Goal: Task Accomplishment & Management: Use online tool/utility

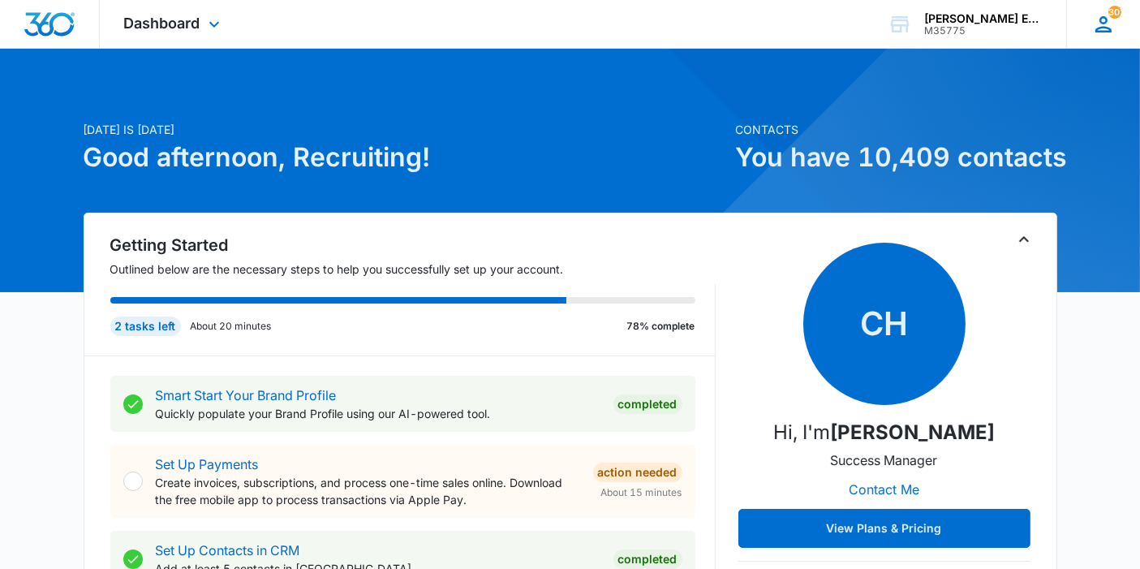
click at [1106, 37] on div "301 RD Recruiting Dept [EMAIL_ADDRESS][DOMAIN_NAME] My Profile 301 Notification…" at bounding box center [1103, 24] width 74 height 48
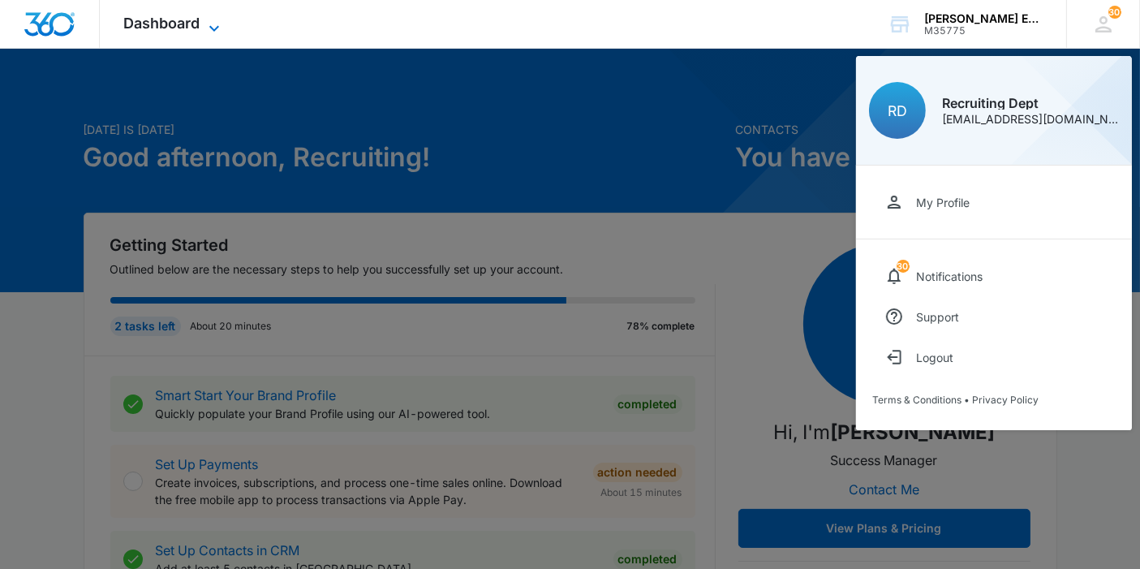
click at [197, 22] on span "Dashboard" at bounding box center [162, 23] width 76 height 17
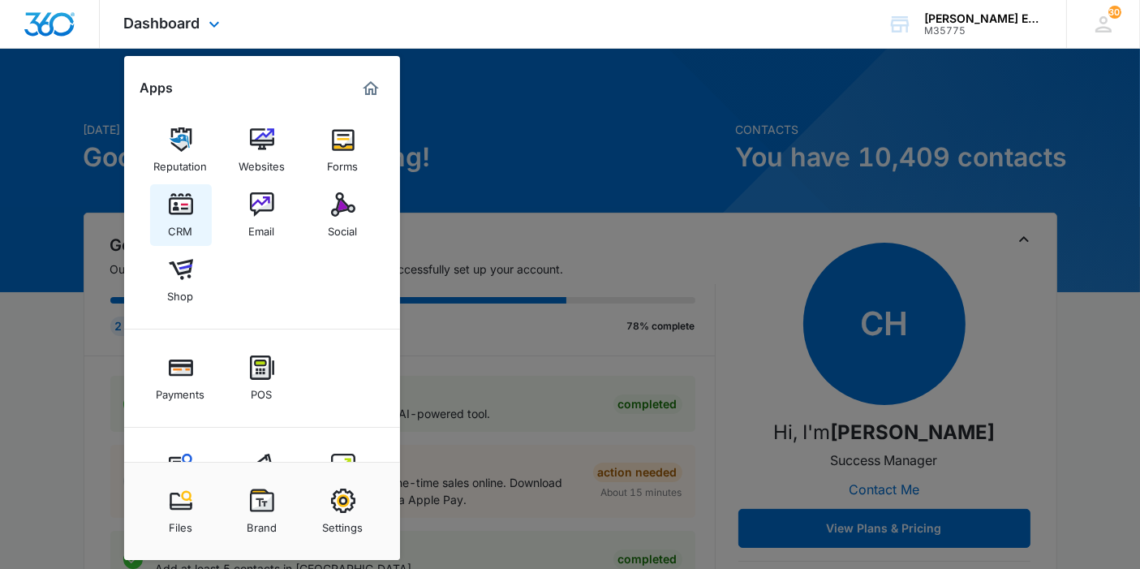
click at [162, 203] on link "CRM" at bounding box center [181, 215] width 62 height 62
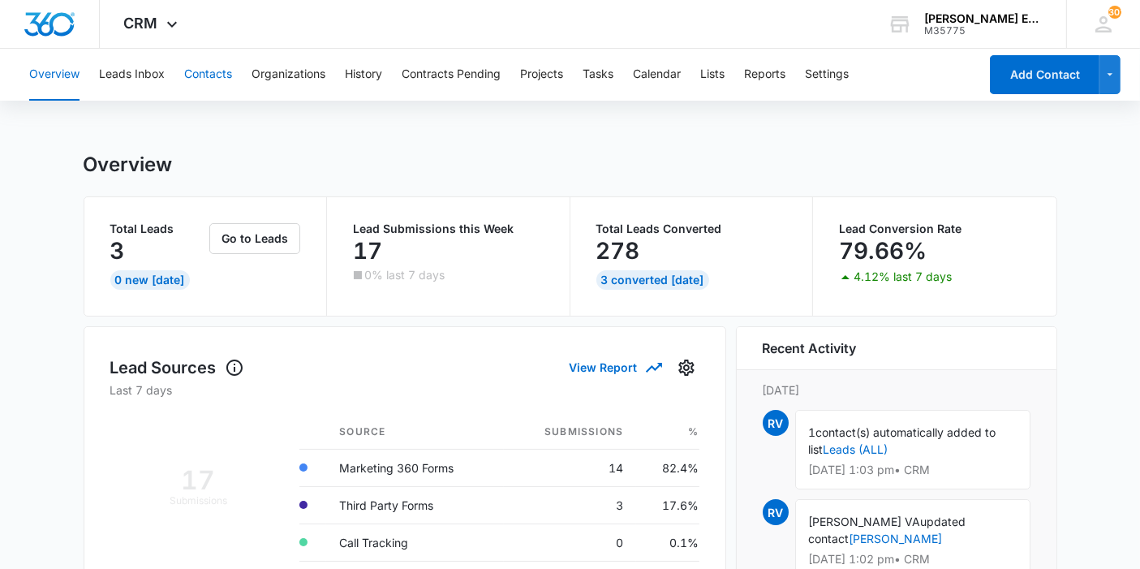
click at [215, 83] on button "Contacts" at bounding box center [208, 75] width 48 height 52
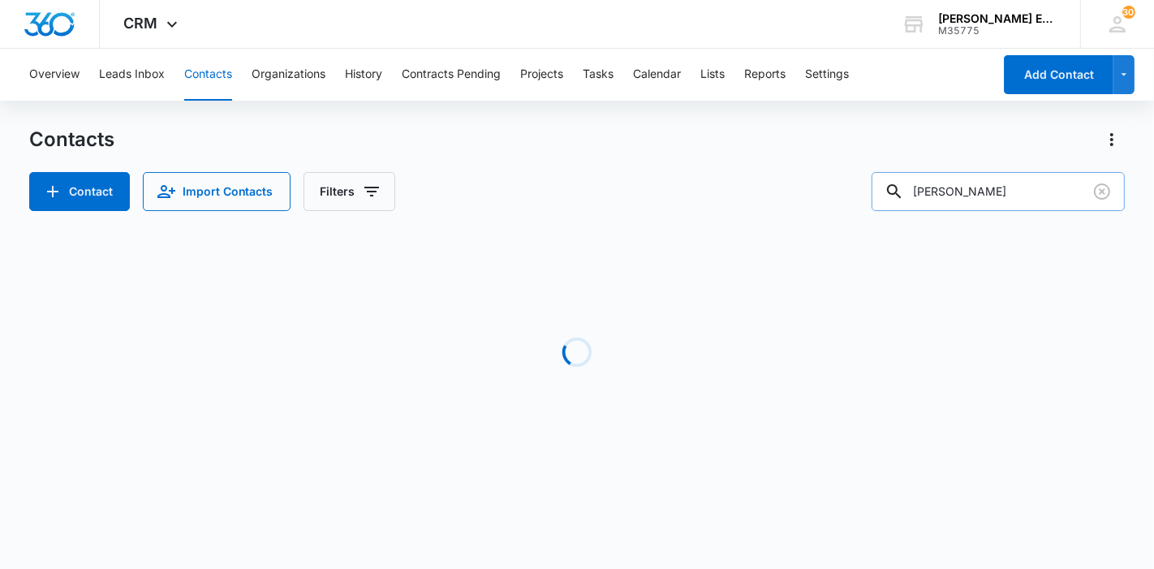
click at [971, 184] on input "[PERSON_NAME]" at bounding box center [997, 191] width 253 height 39
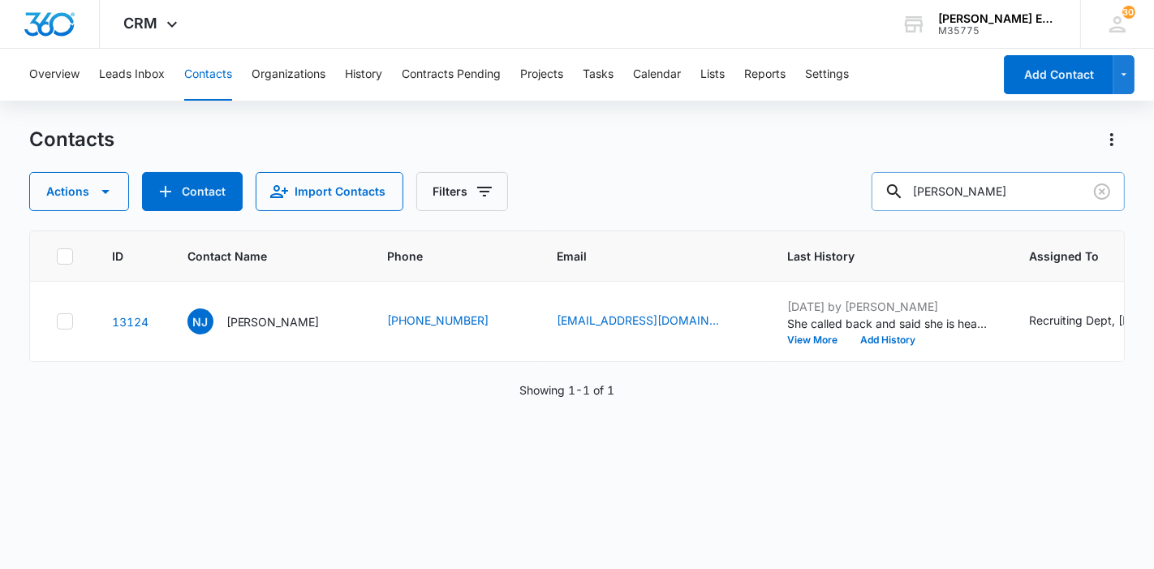
type input "[PERSON_NAME]"
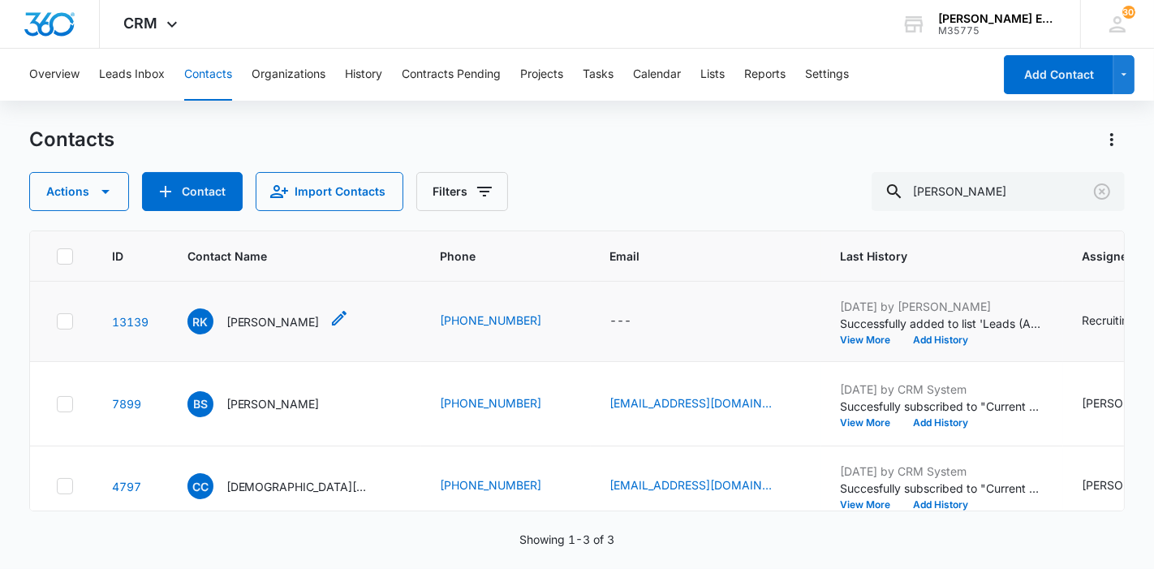
click at [255, 315] on p "[PERSON_NAME]" at bounding box center [272, 321] width 93 height 17
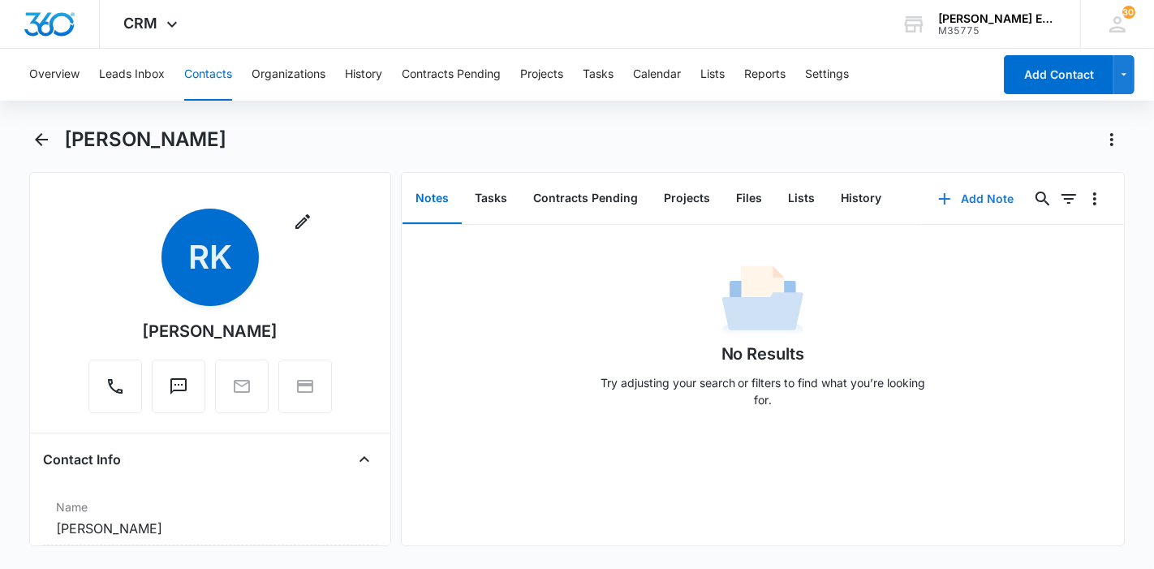
click at [985, 200] on button "Add Note" at bounding box center [976, 198] width 108 height 39
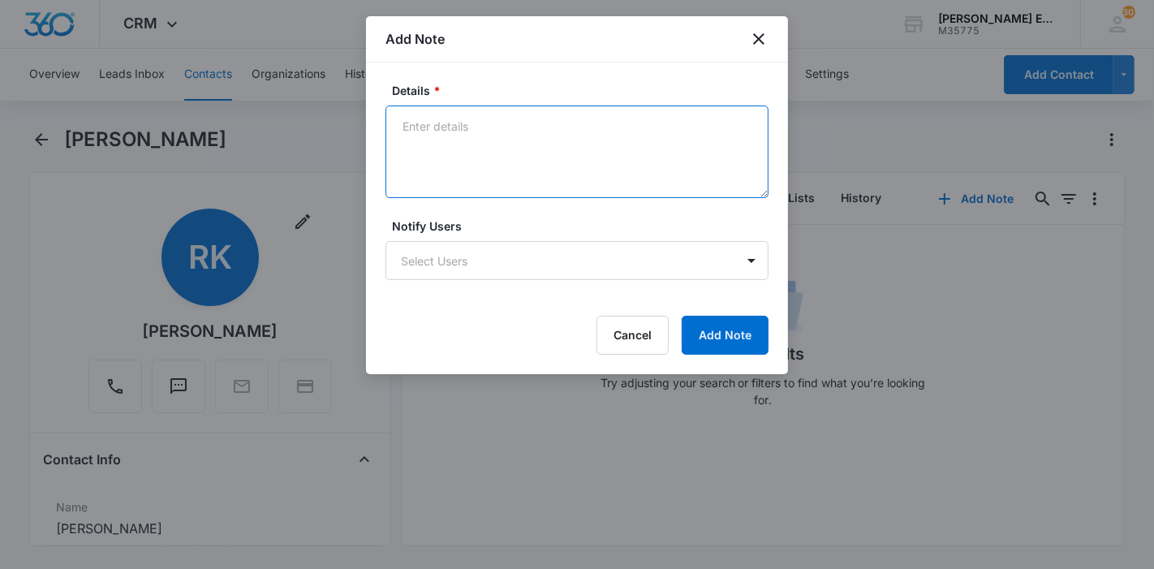
click at [498, 143] on textarea "Details *" at bounding box center [576, 151] width 383 height 92
paste textarea "Name :[PERSON_NAME] First Name :[PERSON_NAME] Middle Name :E Last Name :[PERSON…"
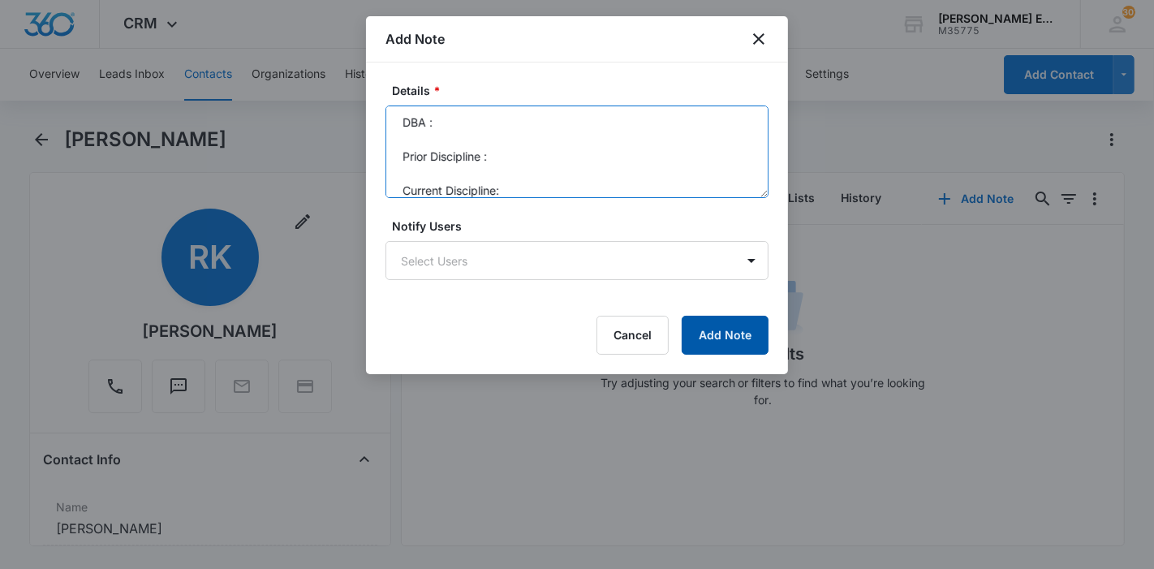
type textarea "Name :[PERSON_NAME] First Name :[PERSON_NAME] Middle Name :E Last Name :[PERSON…"
click at [740, 342] on button "Add Note" at bounding box center [724, 335] width 87 height 39
